Goal: Use online tool/utility: Utilize a website feature to perform a specific function

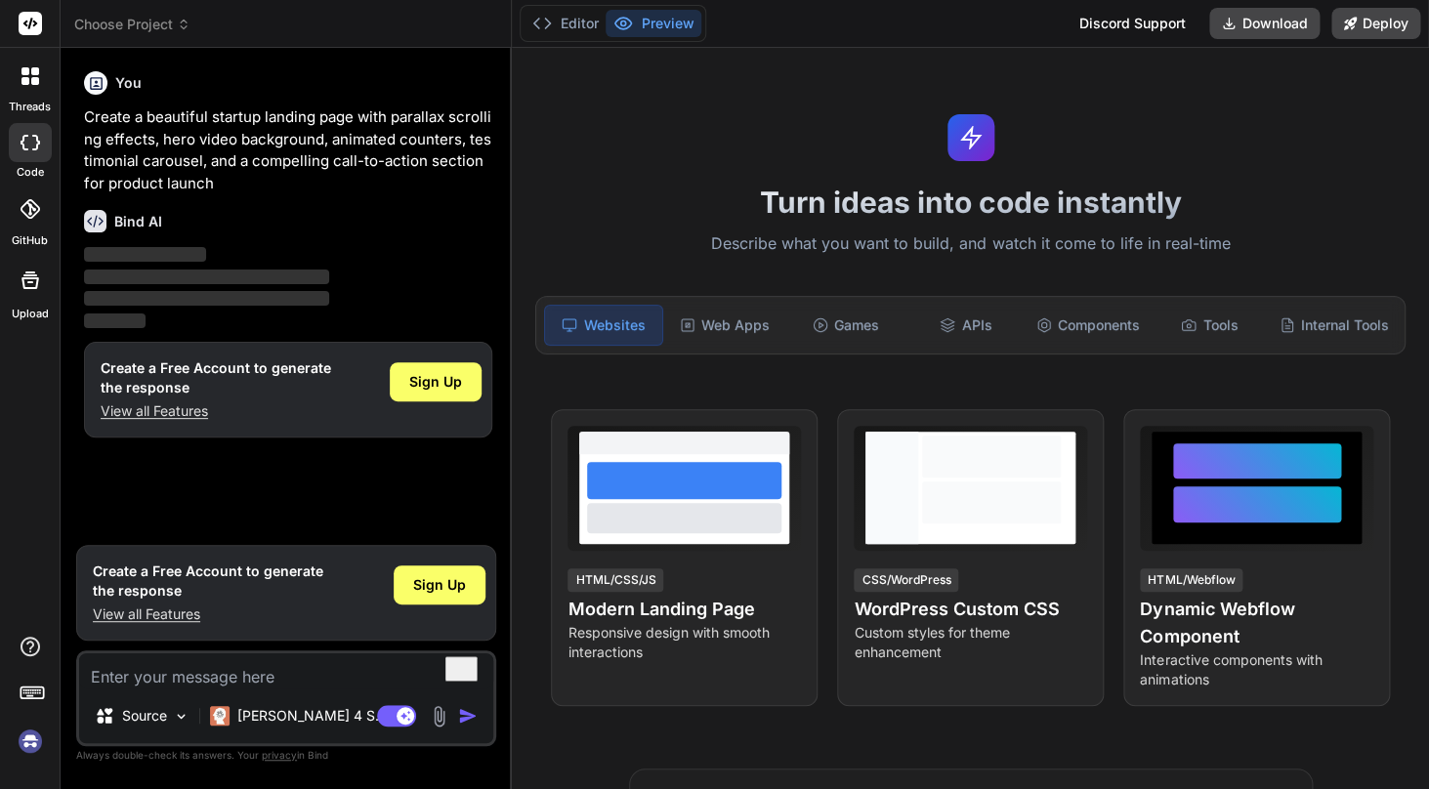
type textarea "x"
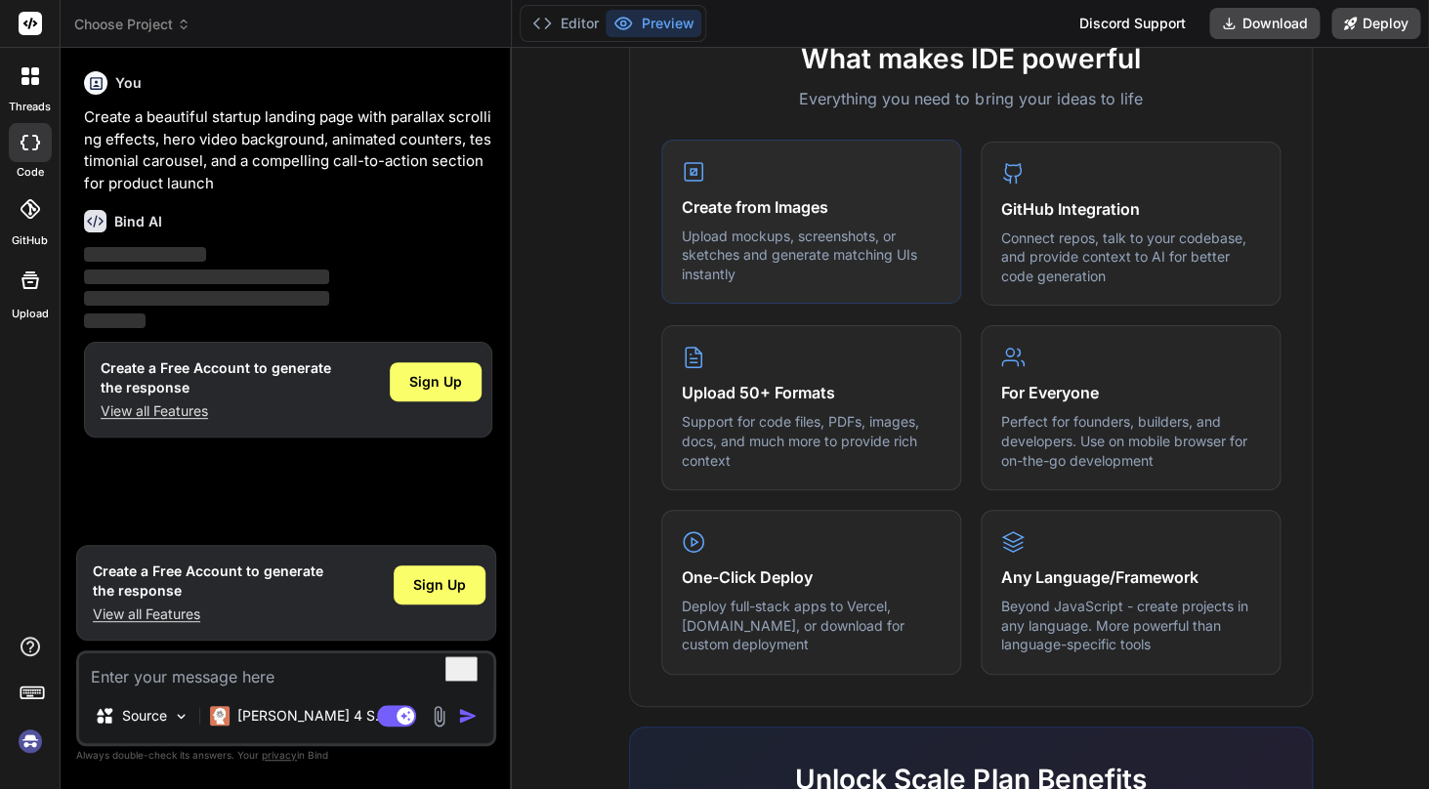
scroll to position [789, 0]
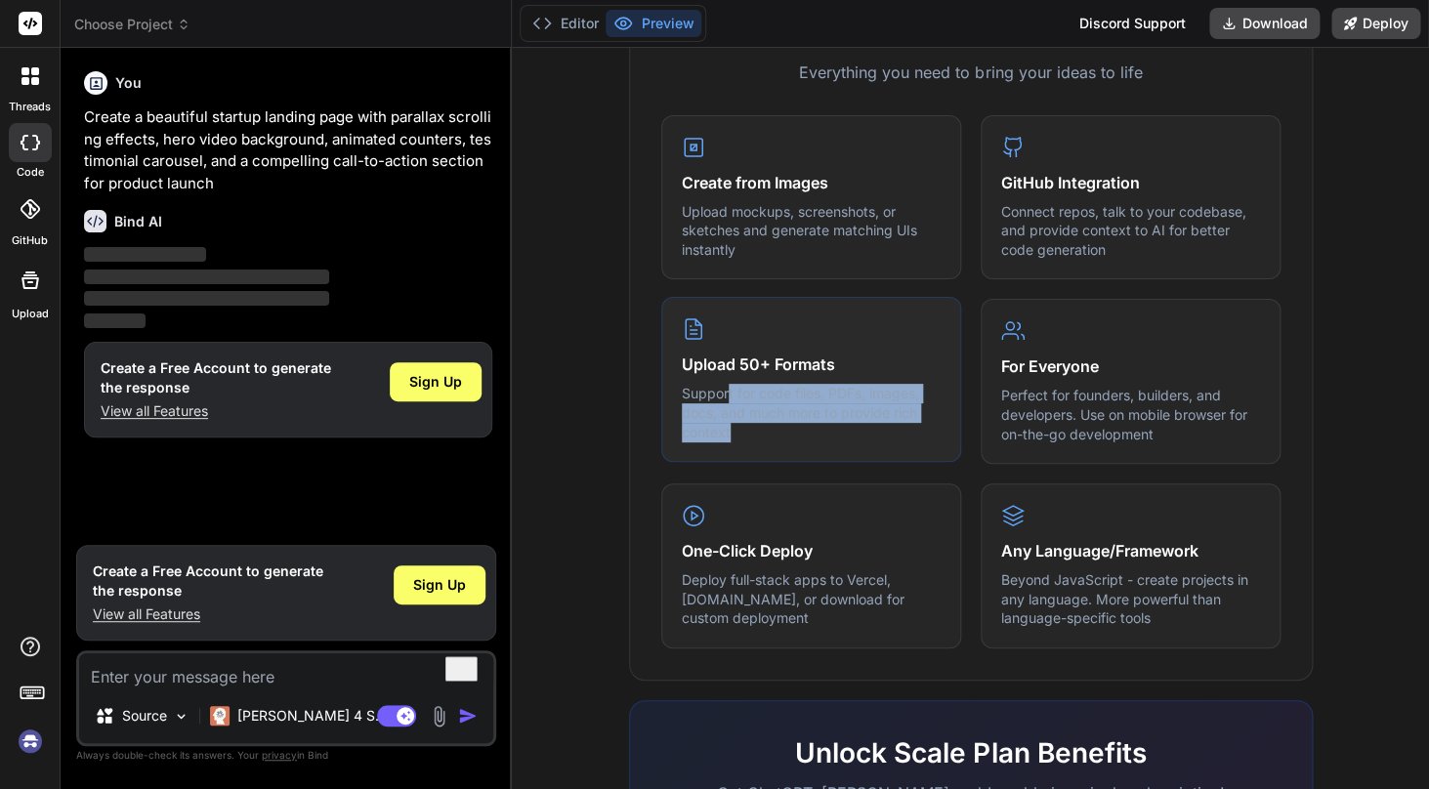
drag, startPoint x: 728, startPoint y: 399, endPoint x: 847, endPoint y: 424, distance: 121.9
click at [847, 424] on p "Support for code files, PDFs, images, docs, and much more to provide rich conte…" at bounding box center [811, 413] width 259 height 58
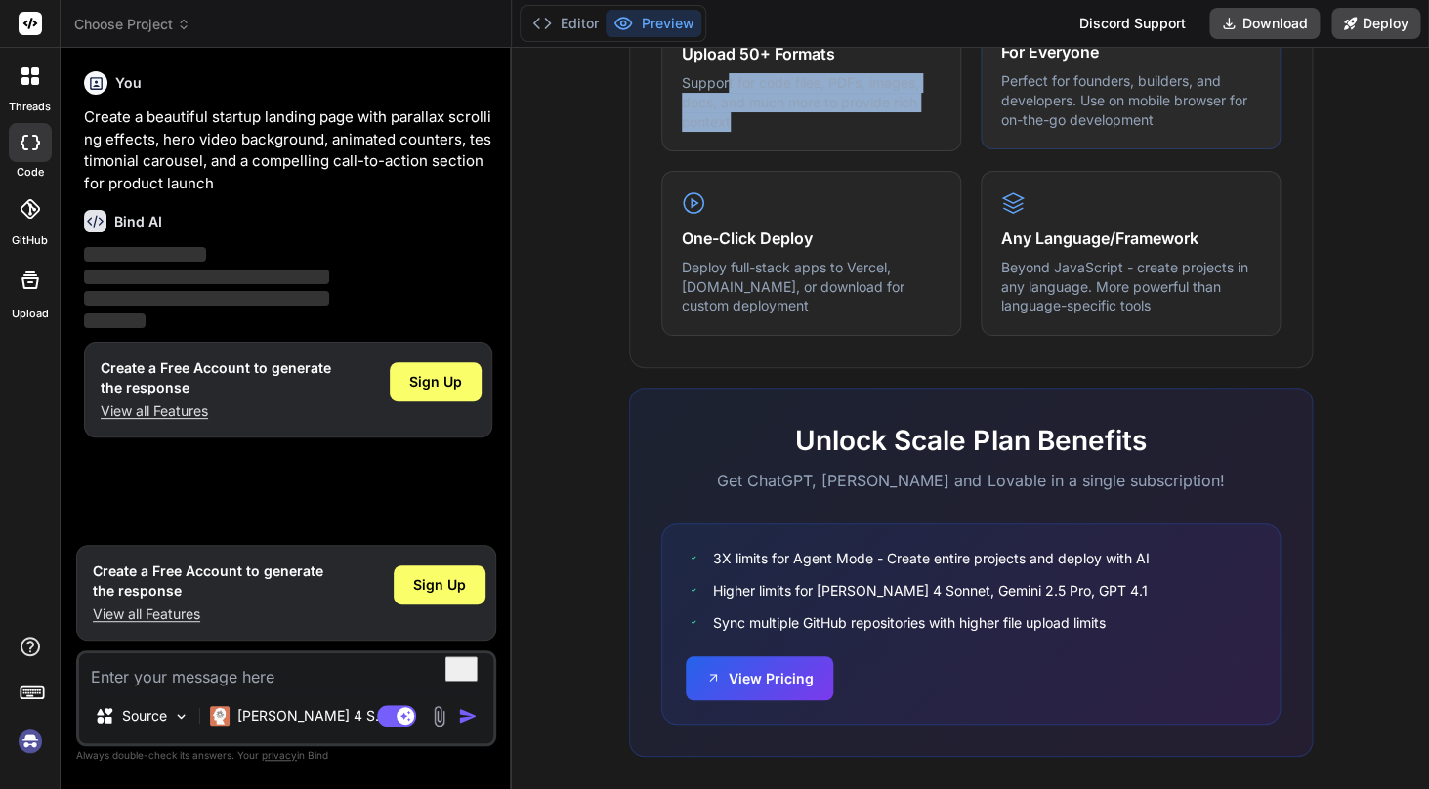
scroll to position [1121, 0]
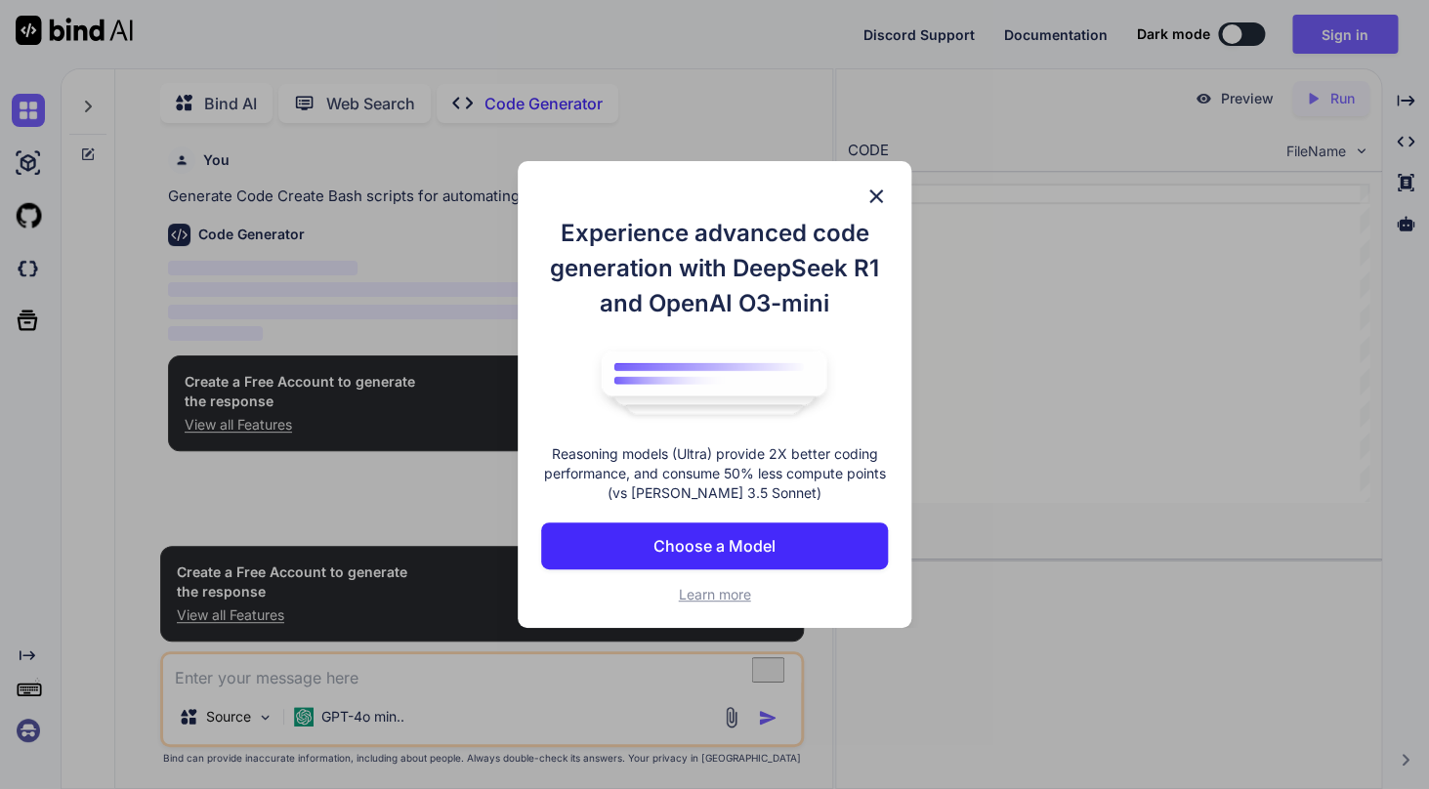
scroll to position [3, 0]
click at [878, 197] on img at bounding box center [876, 196] width 23 height 23
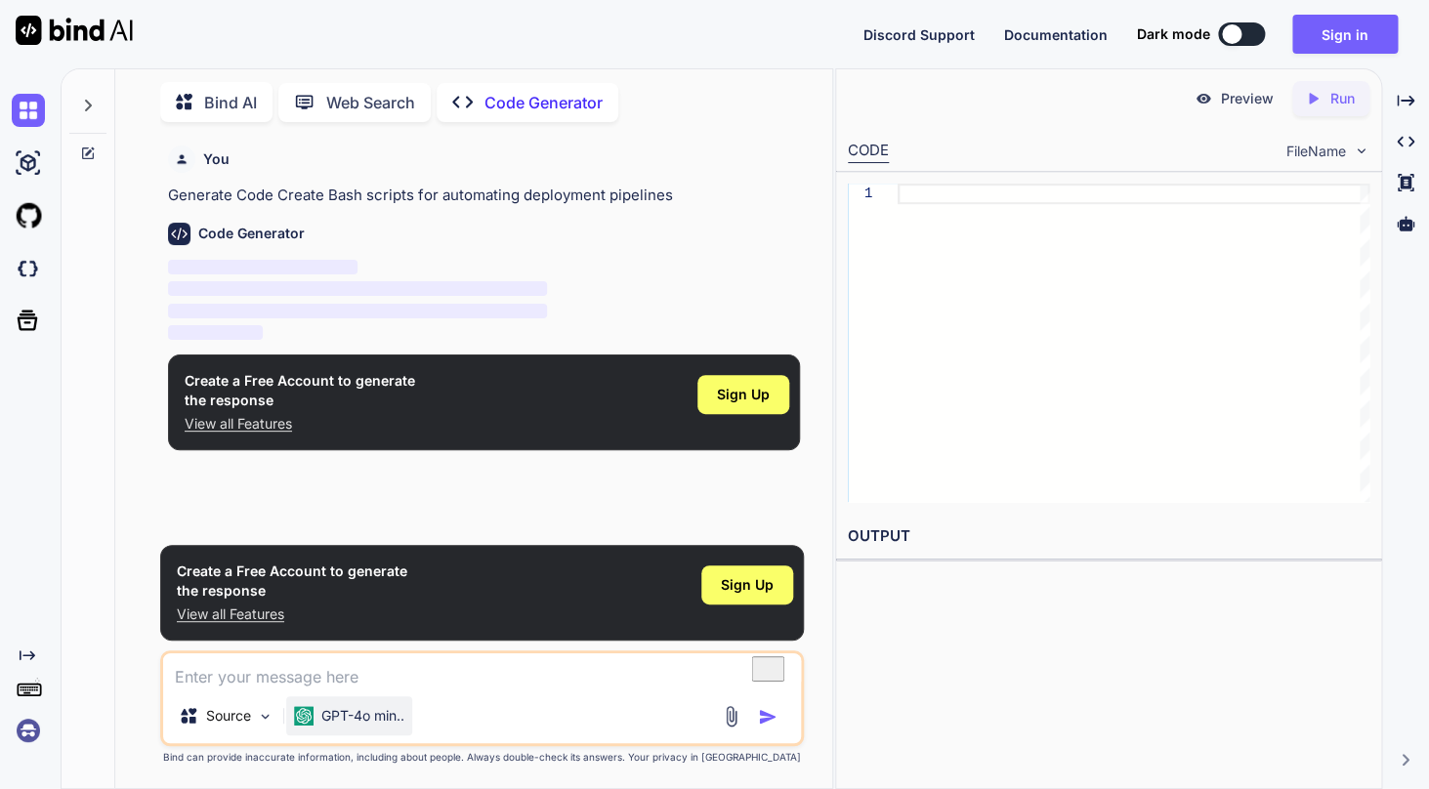
click at [374, 728] on div "GPT-4o min.." at bounding box center [349, 716] width 126 height 39
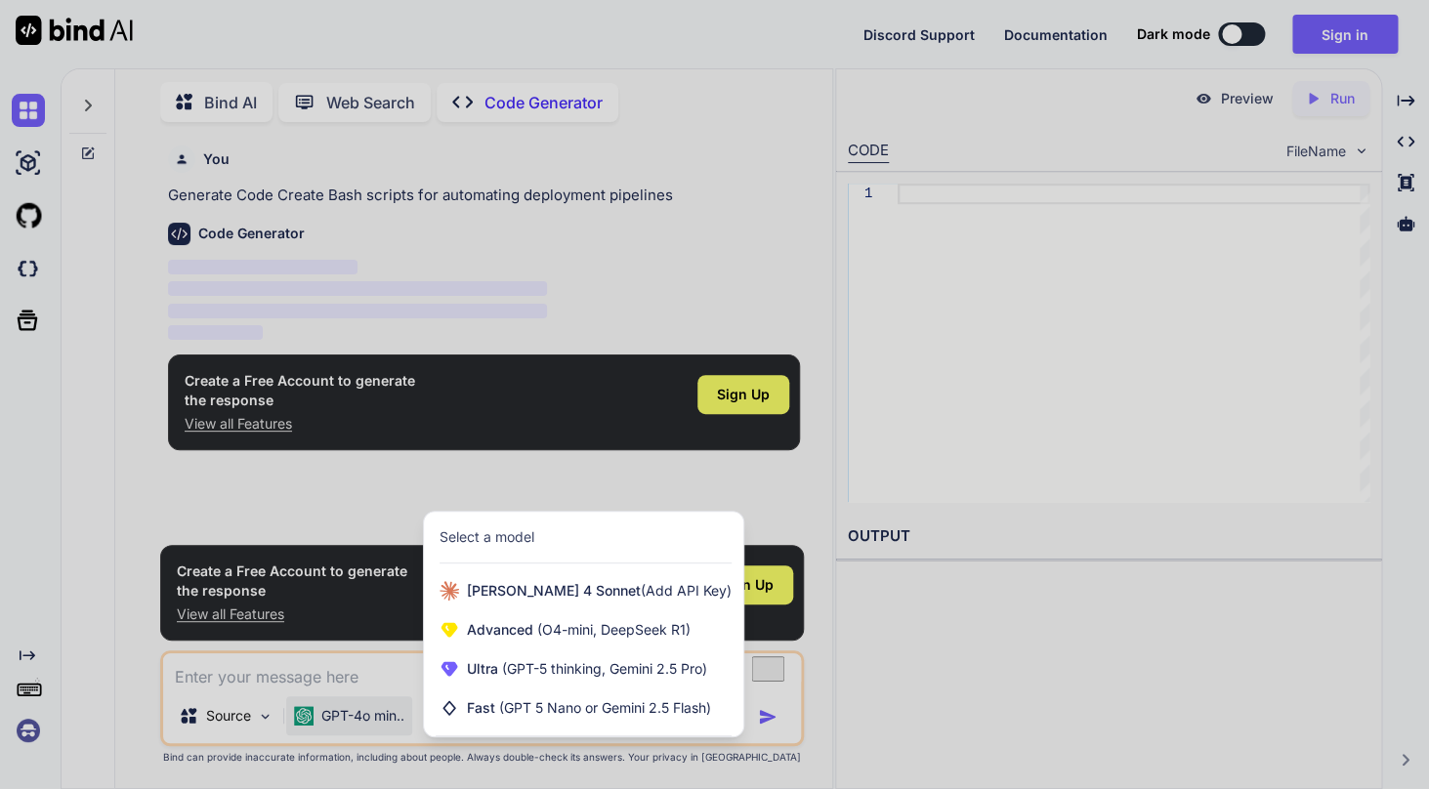
click at [1043, 404] on div at bounding box center [714, 394] width 1429 height 789
type textarea "x"
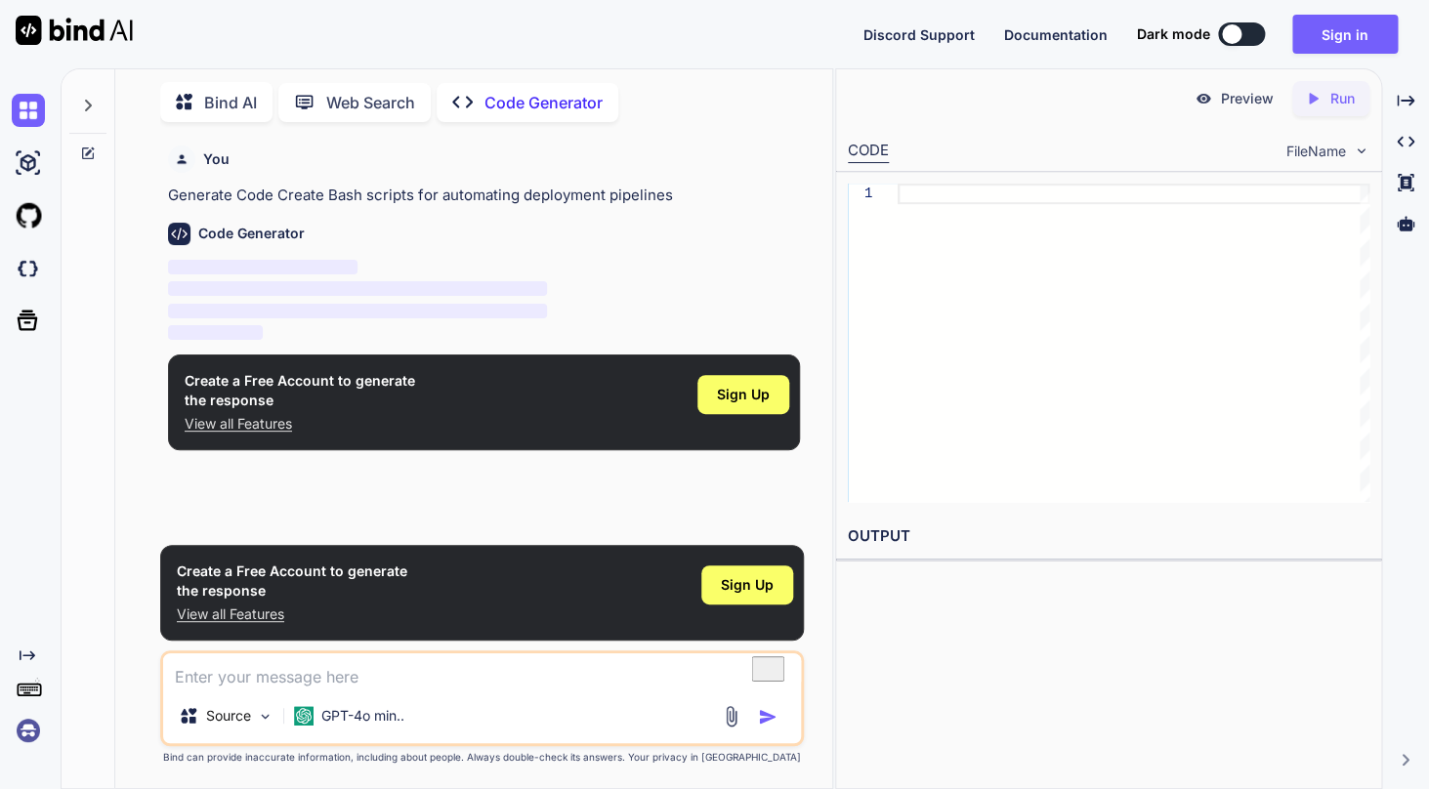
click at [1051, 29] on span "Documentation" at bounding box center [1056, 34] width 104 height 17
